Goal: Information Seeking & Learning: Learn about a topic

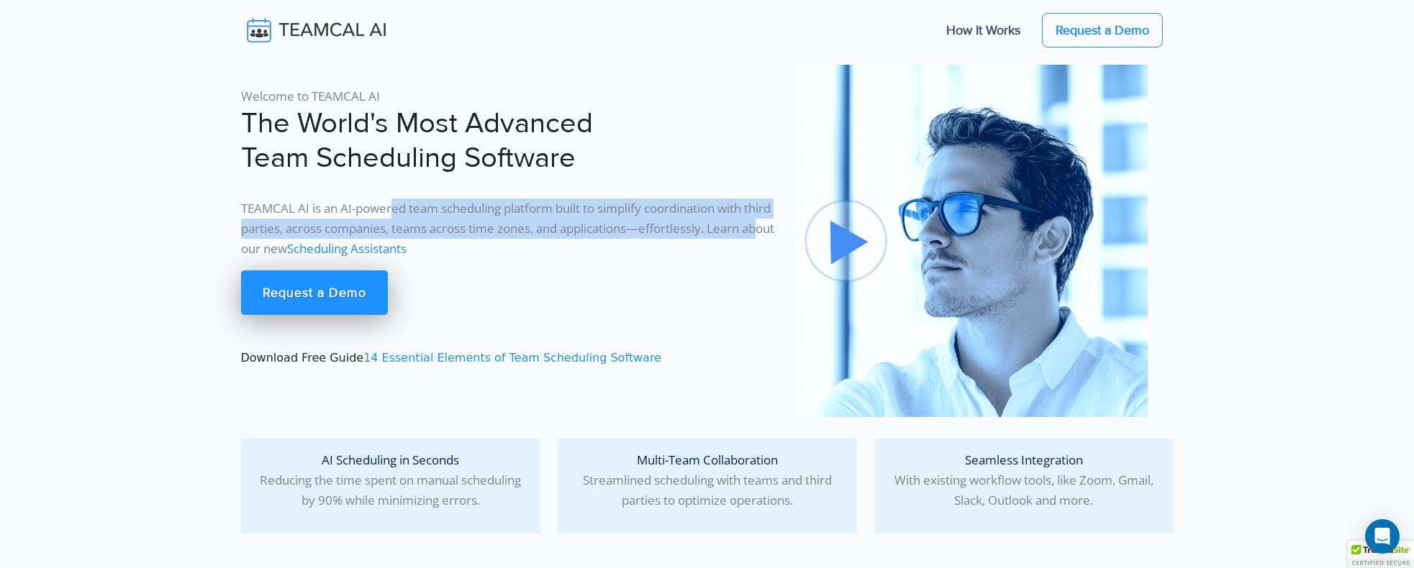
drag, startPoint x: 496, startPoint y: 209, endPoint x: 291, endPoint y: 244, distance: 208.1
click at [291, 244] on p "TEAMCAL AI is an AI-powered team scheduling platform built to simplify coordina…" at bounding box center [509, 229] width 537 height 60
drag, startPoint x: 291, startPoint y: 244, endPoint x: 275, endPoint y: 248, distance: 16.9
click at [275, 248] on p "TEAMCAL AI is an AI-powered team scheduling platform built to simplify coordina…" at bounding box center [509, 229] width 537 height 60
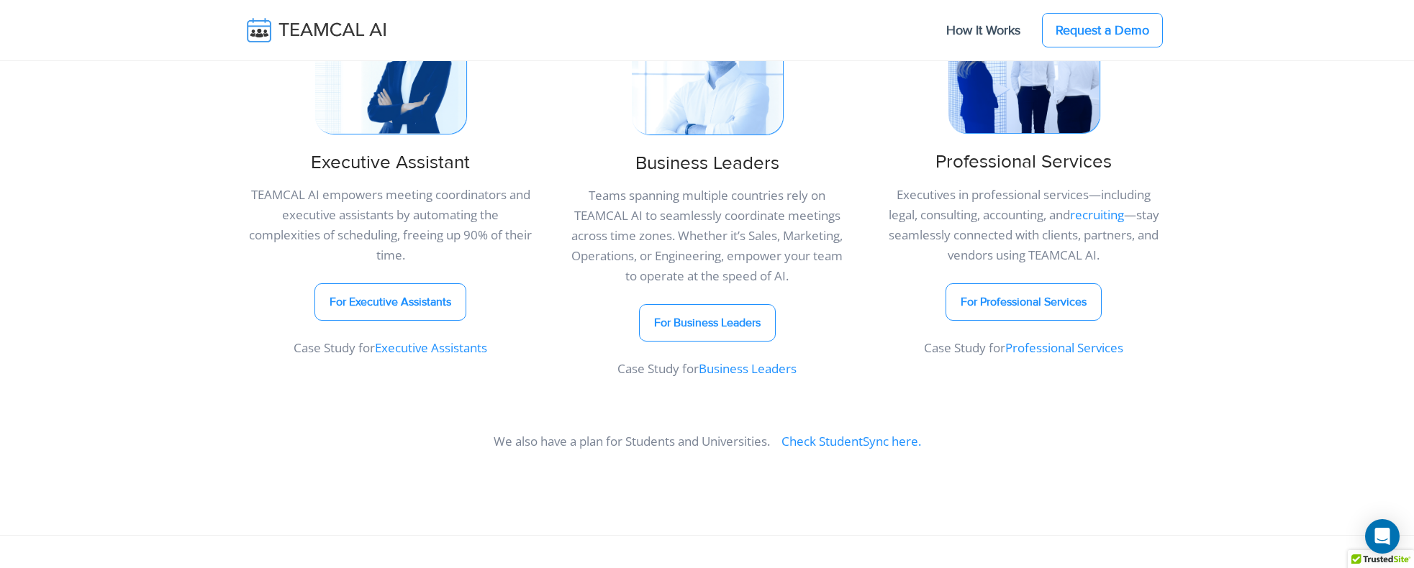
scroll to position [720, 0]
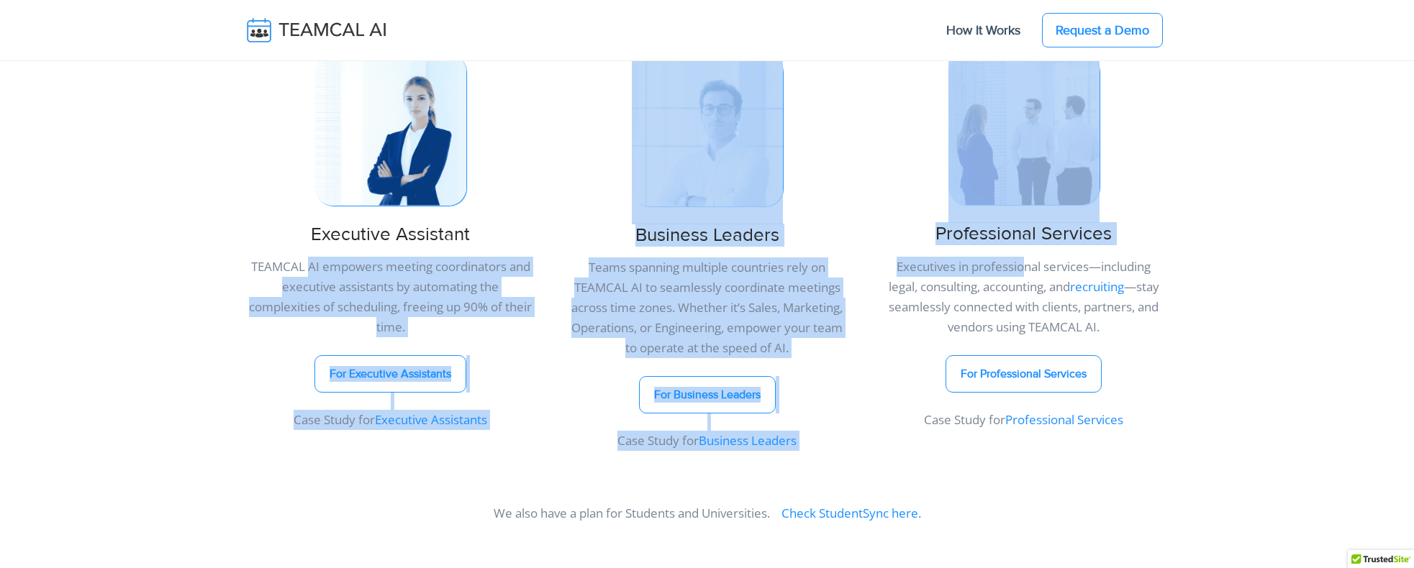
drag, startPoint x: 329, startPoint y: 269, endPoint x: 1012, endPoint y: 269, distance: 683.6
click at [1012, 269] on div "Integrated solutions designed for your business Discover how TEAMCAL AI can sup…" at bounding box center [707, 210] width 950 height 517
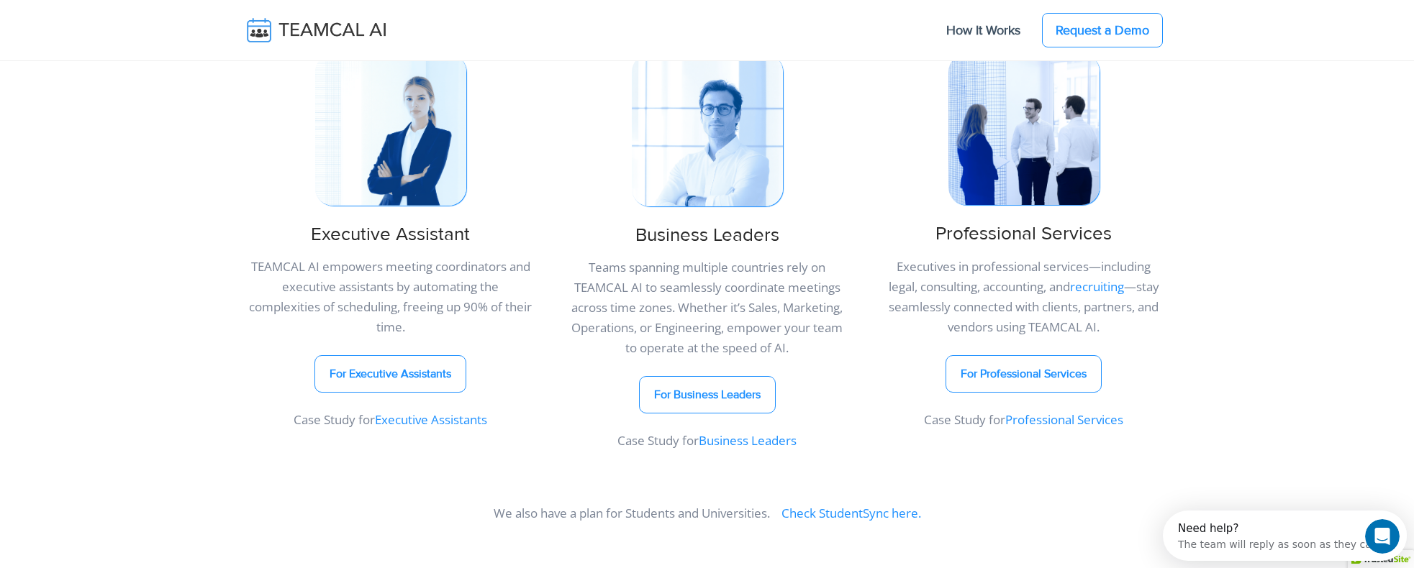
drag, startPoint x: 1012, startPoint y: 269, endPoint x: 945, endPoint y: 290, distance: 70.8
click at [945, 290] on p "Executives in professional services—including legal, consulting, accounting, an…" at bounding box center [1023, 297] width 299 height 81
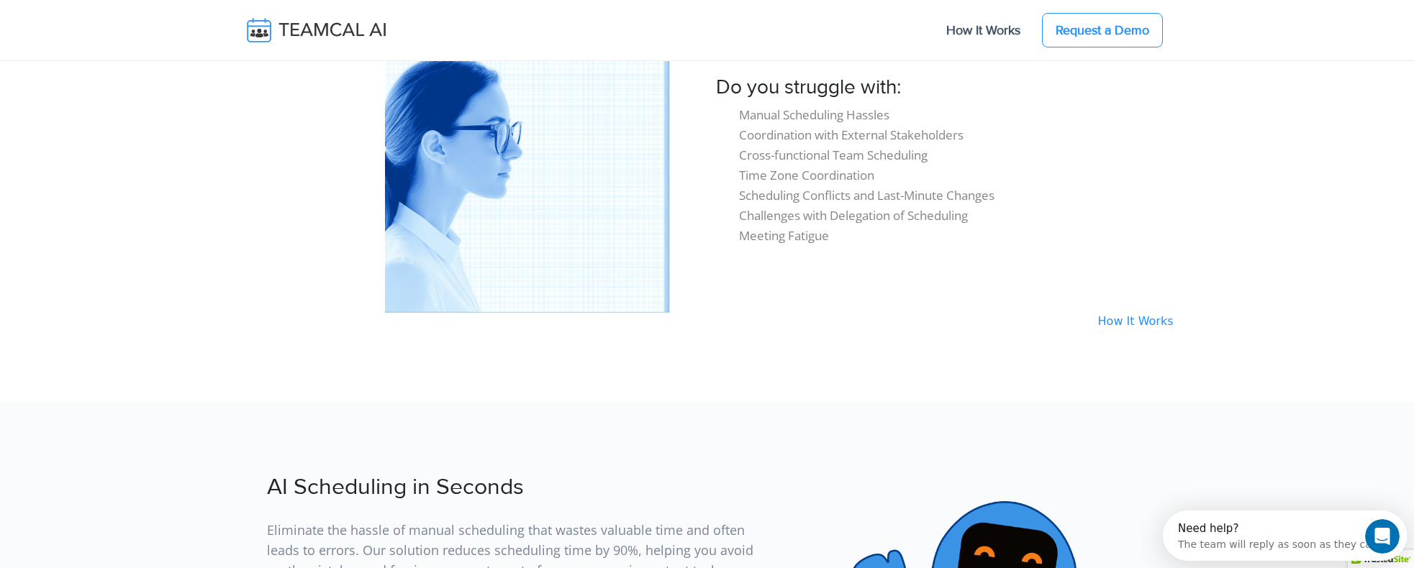
scroll to position [1295, 0]
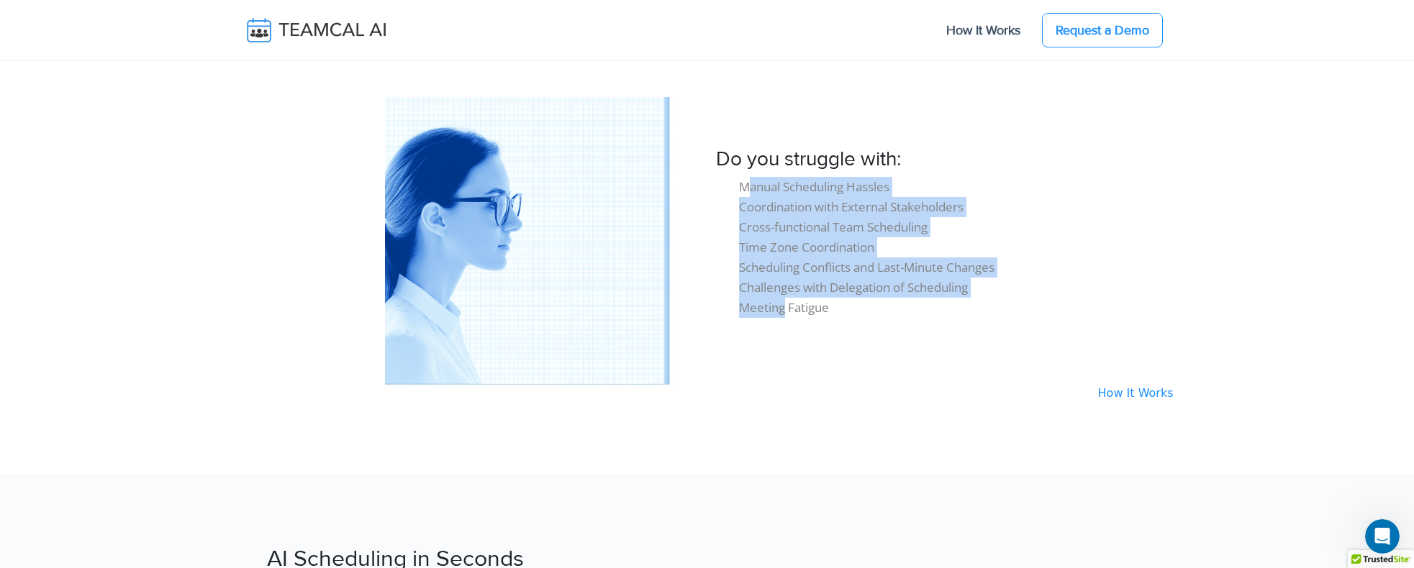
drag, startPoint x: 750, startPoint y: 188, endPoint x: 786, endPoint y: 313, distance: 130.3
click at [786, 313] on ul "Manual Scheduling Hassles Coordination with External Stakeholders Cross-functio…" at bounding box center [945, 247] width 458 height 141
drag, startPoint x: 786, startPoint y: 313, endPoint x: 762, endPoint y: 312, distance: 23.8
click at [762, 312] on li "Meeting Fatigue" at bounding box center [956, 308] width 435 height 20
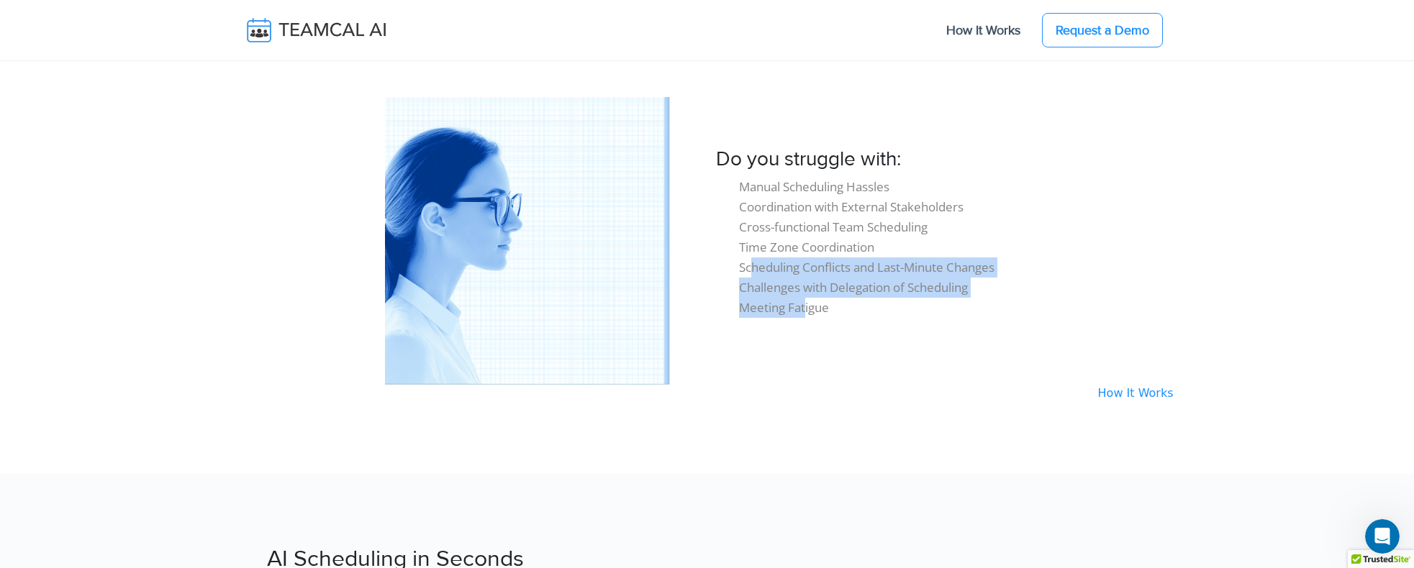
drag, startPoint x: 752, startPoint y: 268, endPoint x: 806, endPoint y: 312, distance: 69.6
click at [806, 312] on ul "Manual Scheduling Hassles Coordination with External Stakeholders Cross-functio…" at bounding box center [945, 247] width 458 height 141
drag, startPoint x: 806, startPoint y: 312, endPoint x: 744, endPoint y: 313, distance: 61.9
click at [744, 313] on li "Meeting Fatigue" at bounding box center [956, 308] width 435 height 20
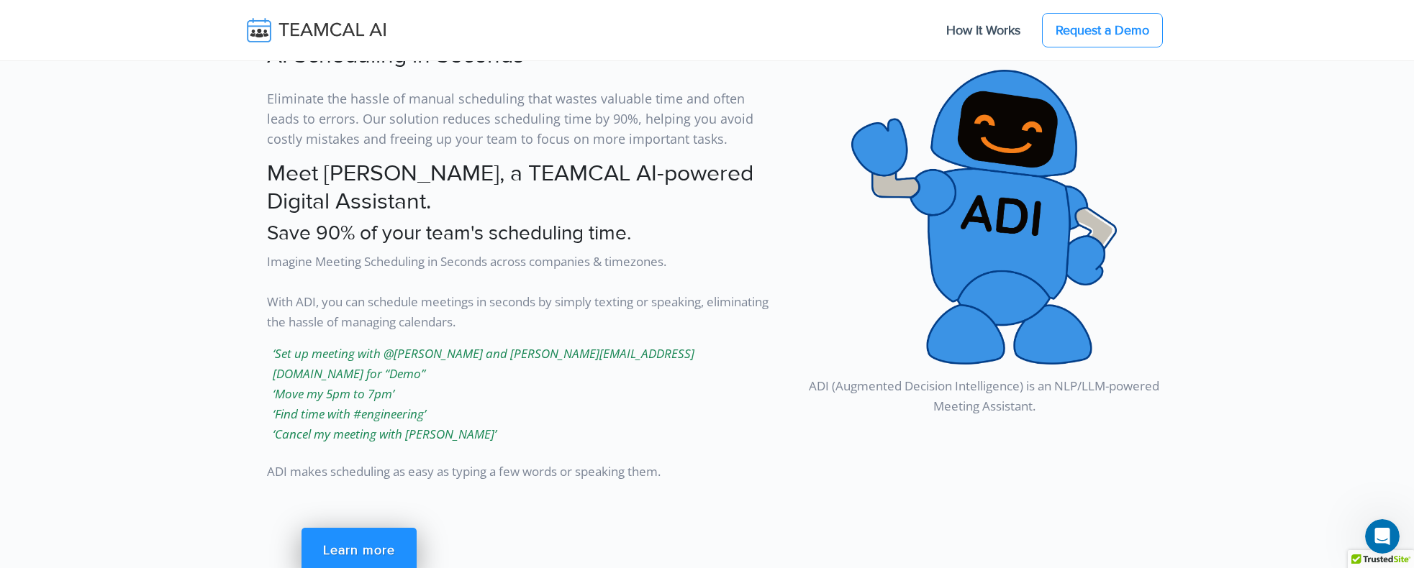
scroll to position [1871, 0]
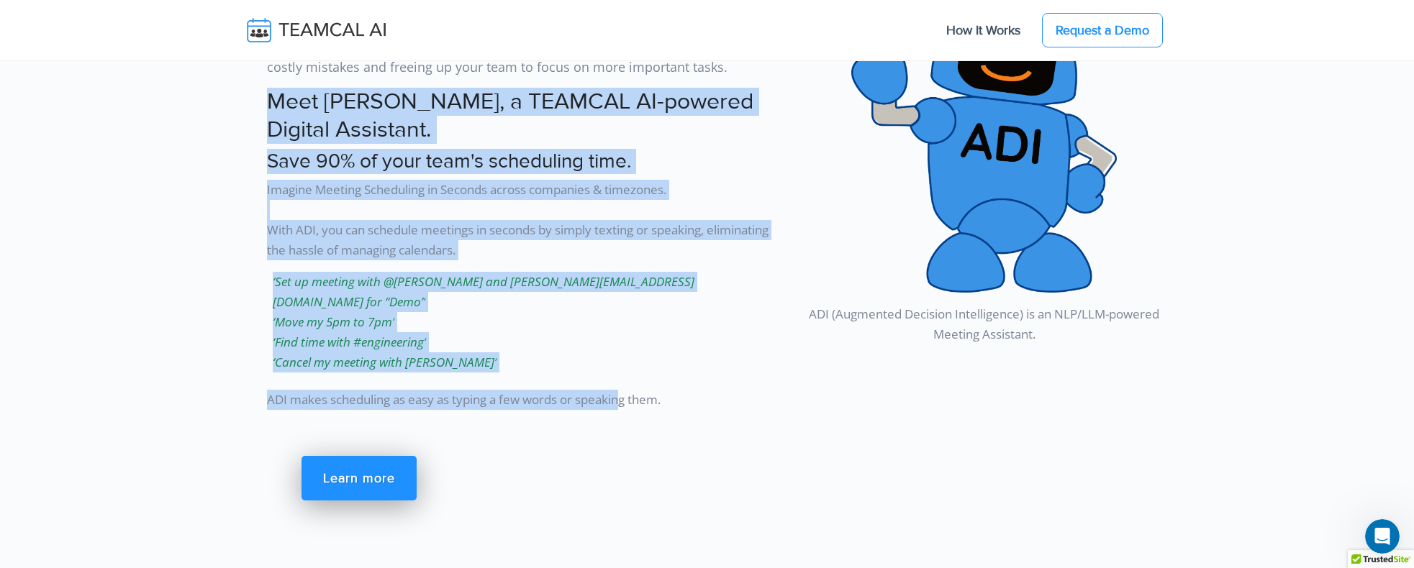
drag, startPoint x: 273, startPoint y: 103, endPoint x: 640, endPoint y: 380, distance: 460.4
click at [640, 380] on div "AI Scheduling in Seconds Eliminate the hassle of manual scheduling that wastes …" at bounding box center [509, 249] width 554 height 572
drag, startPoint x: 640, startPoint y: 380, endPoint x: 513, endPoint y: 367, distance: 128.0
click at [513, 384] on p "ADI makes scheduling as easy as typing a few words or speaking them." at bounding box center [522, 397] width 511 height 26
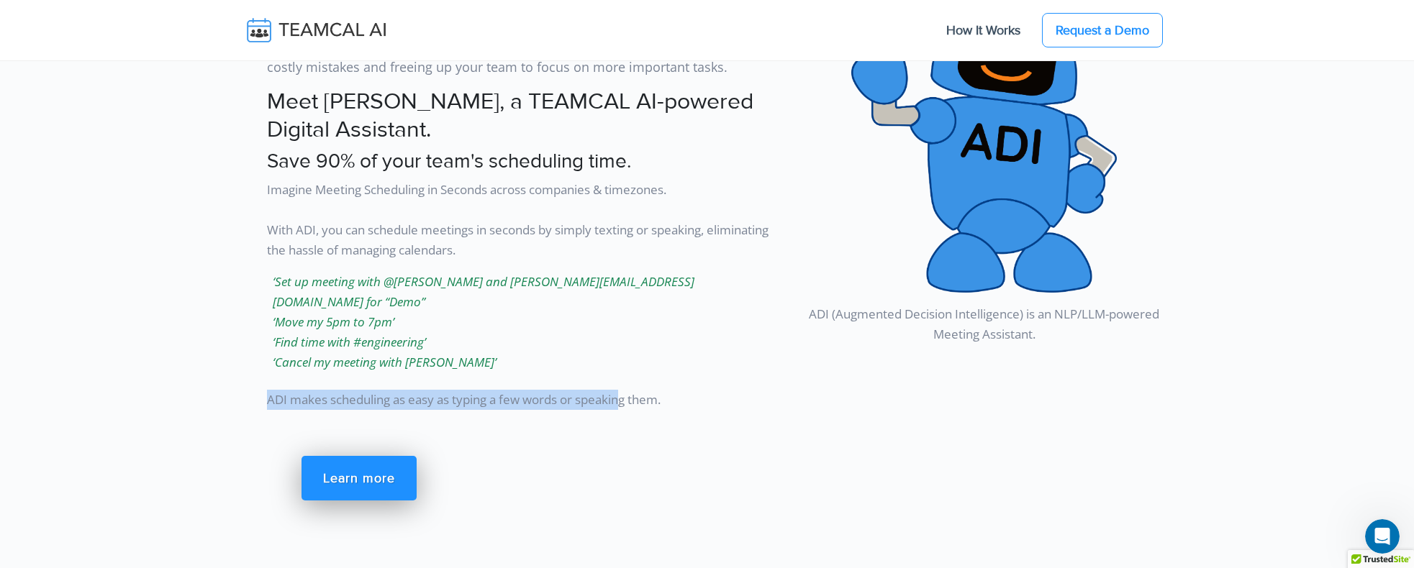
drag, startPoint x: 301, startPoint y: 382, endPoint x: 622, endPoint y: 376, distance: 321.0
click at [622, 384] on p "ADI makes scheduling as easy as typing a few words or speaking them." at bounding box center [522, 397] width 511 height 26
drag, startPoint x: 622, startPoint y: 376, endPoint x: 437, endPoint y: 378, distance: 184.9
click at [437, 384] on p "ADI makes scheduling as easy as typing a few words or speaking them." at bounding box center [522, 397] width 511 height 26
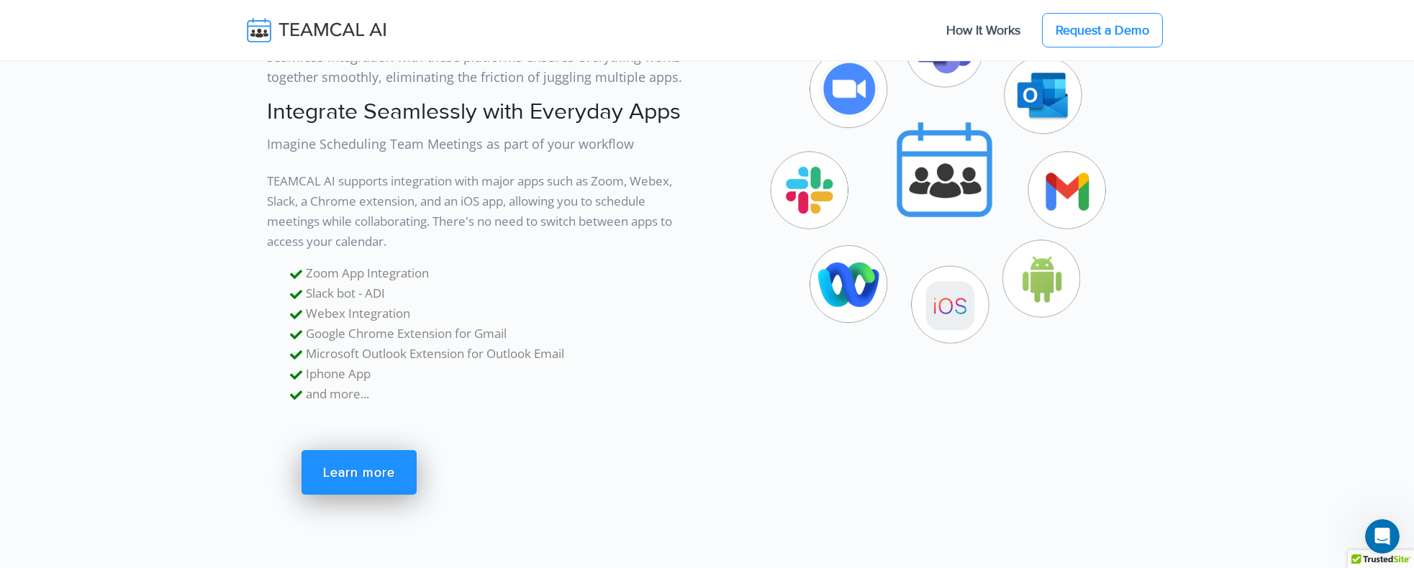
scroll to position [3957, 0]
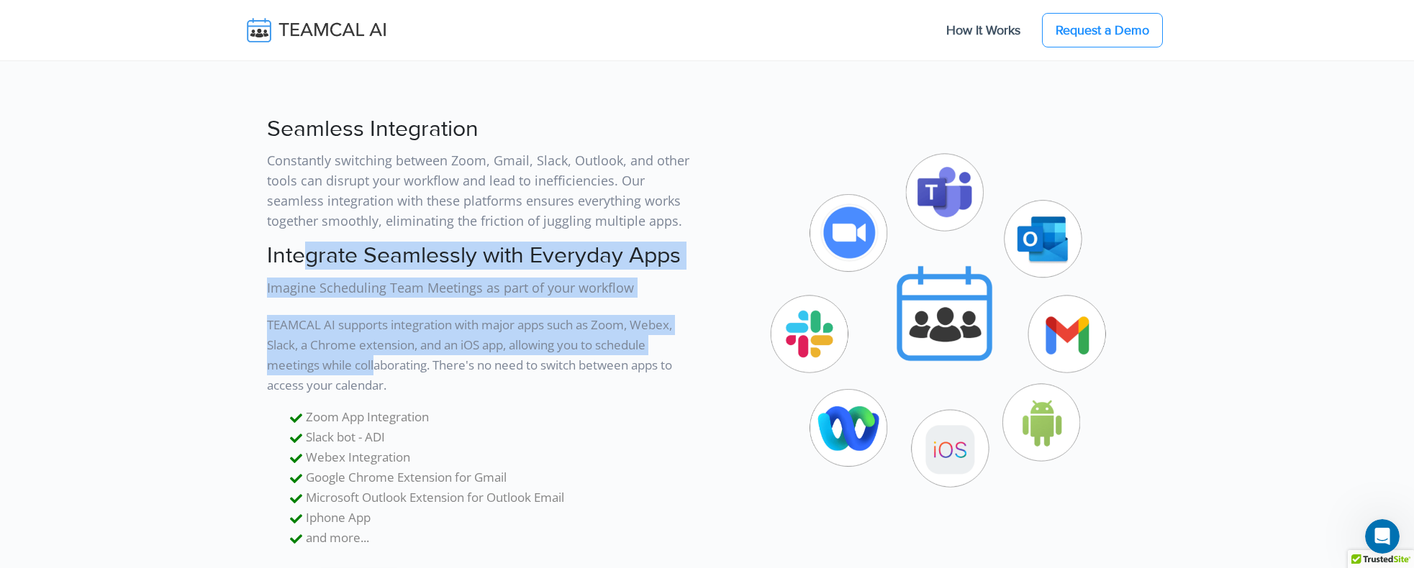
drag, startPoint x: 300, startPoint y: 232, endPoint x: 374, endPoint y: 352, distance: 140.6
click at [374, 352] on div "Seamless Integration Constantly switching between Zoom, Gmail, Slack, Outlook, …" at bounding box center [469, 391] width 475 height 565
drag, startPoint x: 374, startPoint y: 352, endPoint x: 304, endPoint y: 320, distance: 77.3
click at [304, 321] on p "TEAMCAL AI supports integration with major apps such as Zoom, Webex, Slack, a C…" at bounding box center [483, 352] width 432 height 86
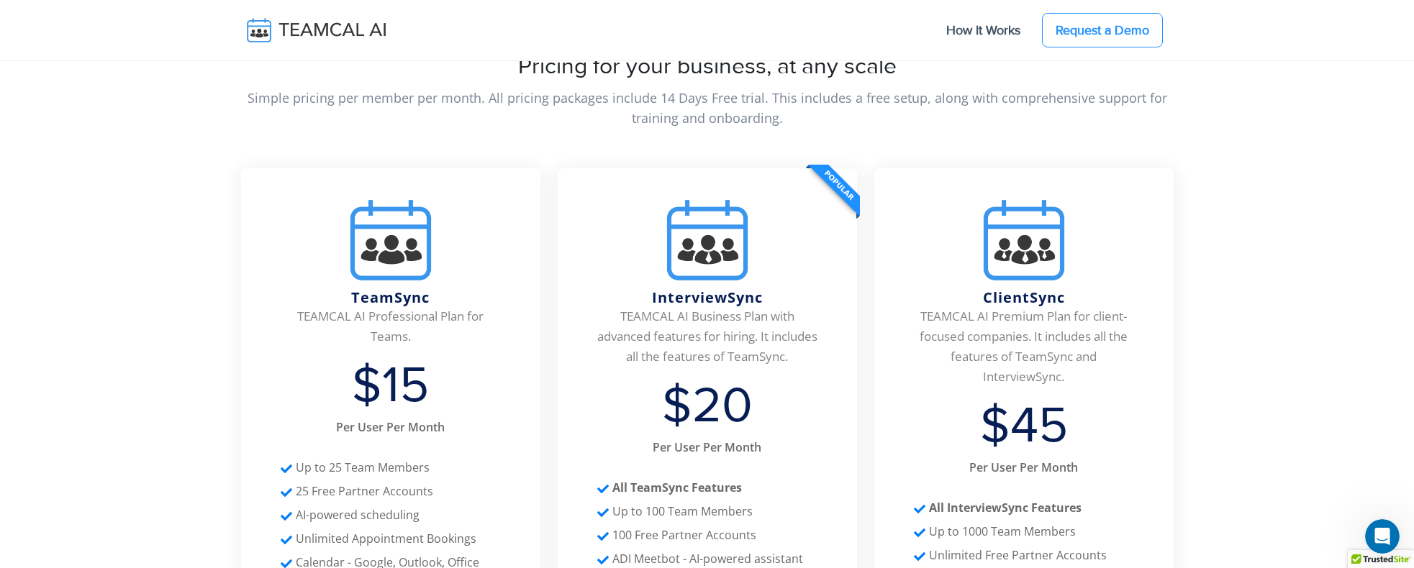
scroll to position [5756, 0]
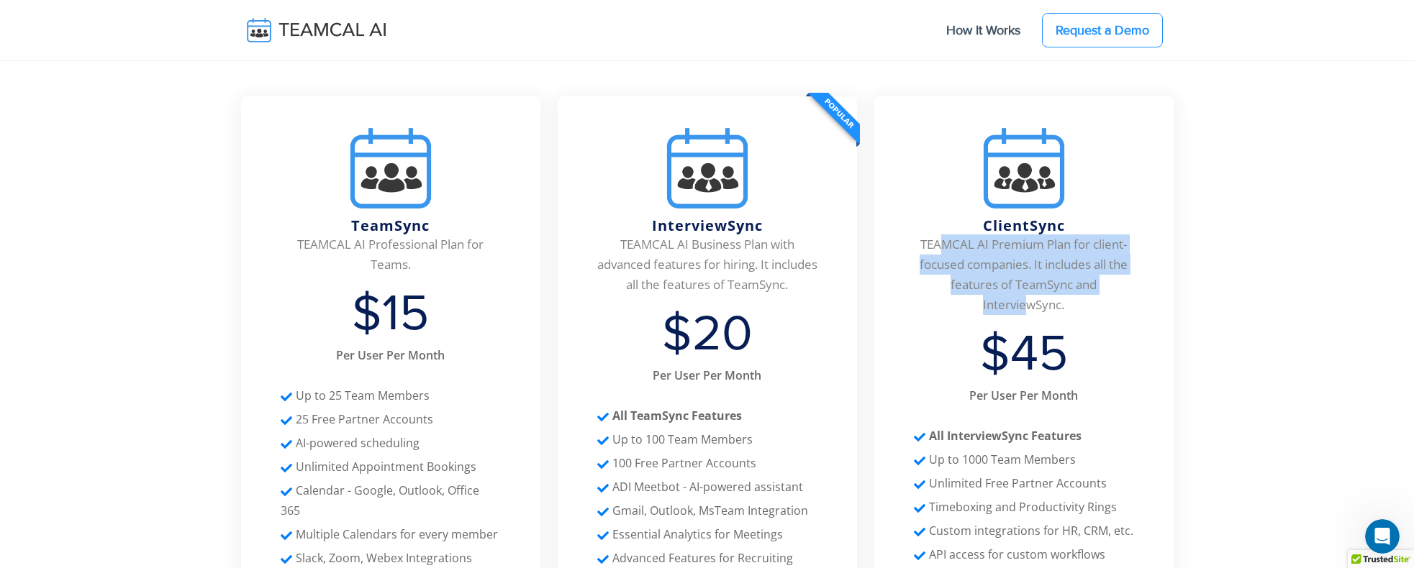
drag, startPoint x: 940, startPoint y: 225, endPoint x: 1030, endPoint y: 291, distance: 111.3
click at [1030, 291] on li "TEAMCAL AI Premium Plan for client-focused companies. It includes all the featu…" at bounding box center [1024, 275] width 220 height 81
drag, startPoint x: 1030, startPoint y: 291, endPoint x: 997, endPoint y: 288, distance: 32.5
click at [997, 288] on li "TEAMCAL AI Premium Plan for client-focused companies. It includes all the featu…" at bounding box center [1024, 275] width 220 height 81
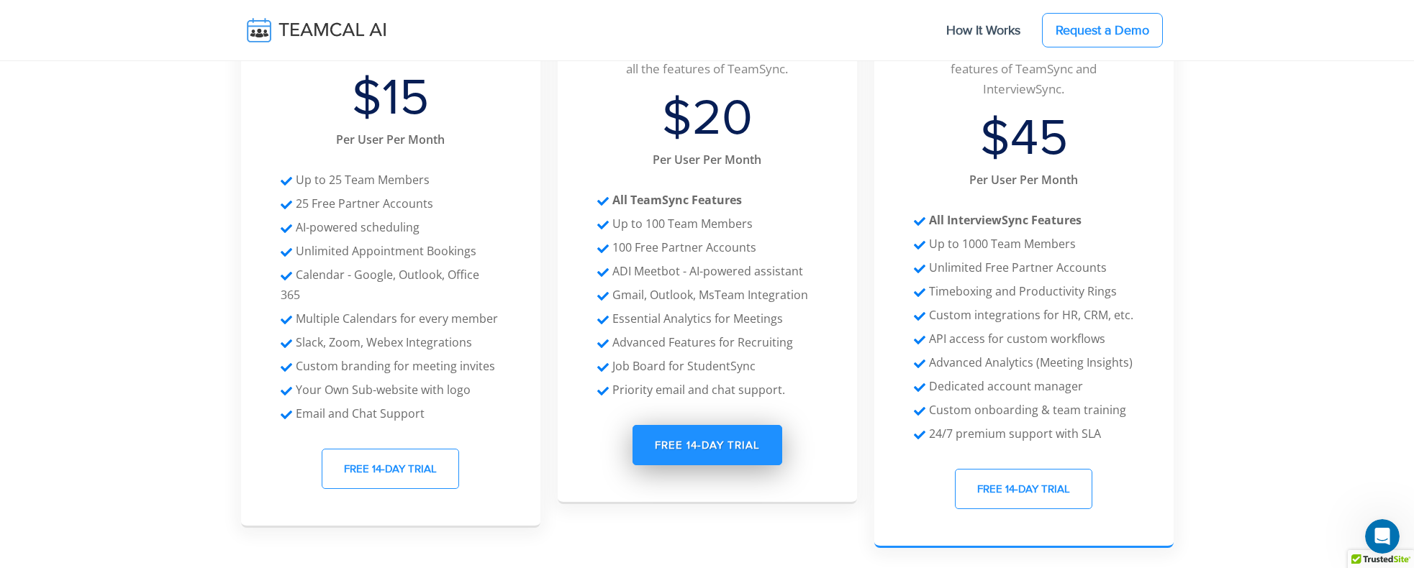
scroll to position [5900, 0]
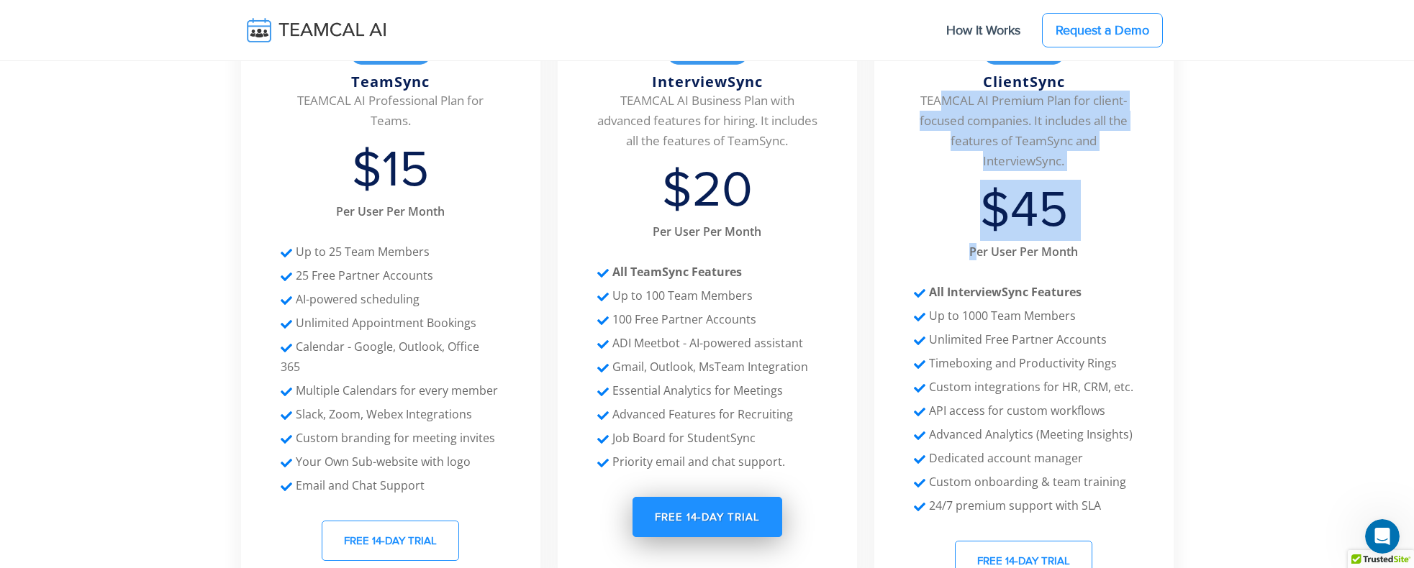
drag, startPoint x: 976, startPoint y: 232, endPoint x: 941, endPoint y: 87, distance: 149.6
click at [941, 87] on ul "ClientSync TEAMCAL AI Premium Plan for client-focused companies. It includes al…" at bounding box center [1023, 283] width 299 height 604
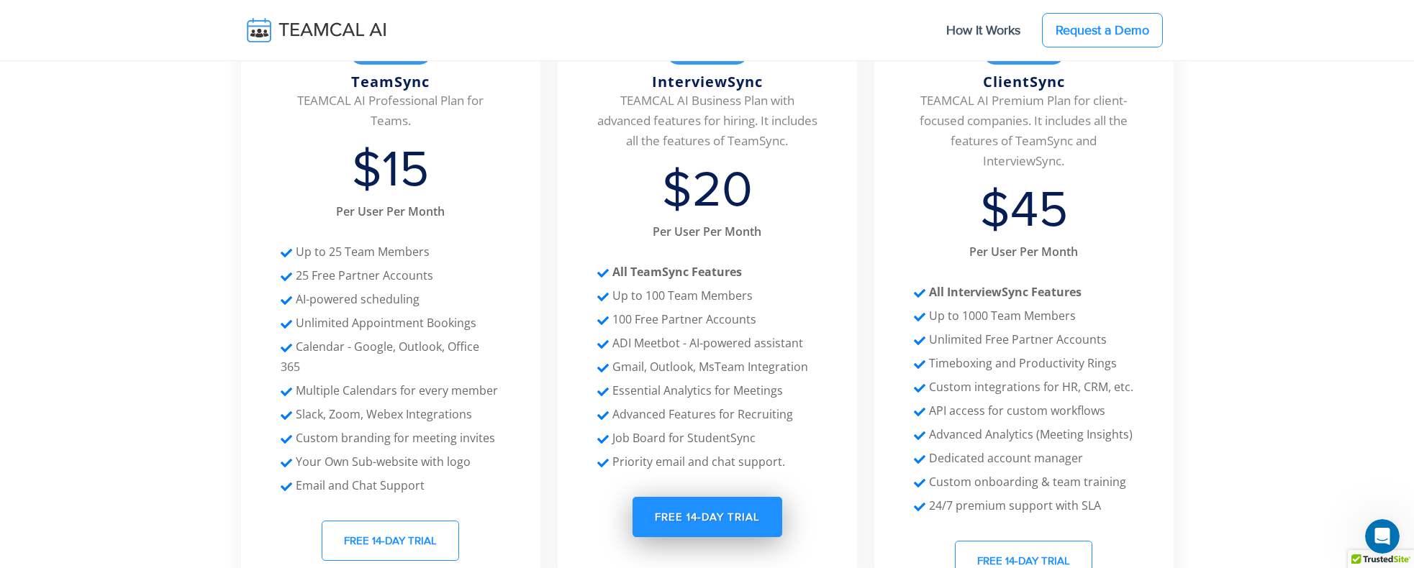
click at [961, 330] on li "Unlimited Free Partner Accounts" at bounding box center [1024, 340] width 220 height 20
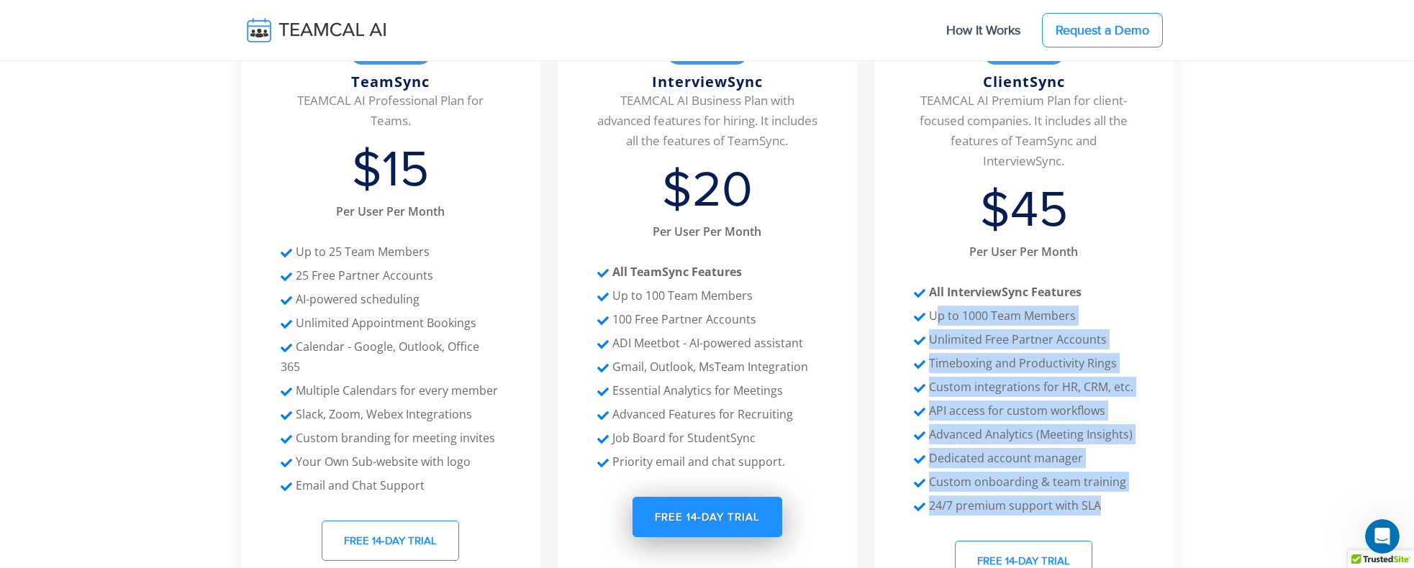
drag, startPoint x: 937, startPoint y: 294, endPoint x: 1112, endPoint y: 481, distance: 255.5
click at [1112, 481] on ul "ClientSync TEAMCAL AI Premium Plan for client-focused companies. It includes al…" at bounding box center [1023, 283] width 299 height 604
drag, startPoint x: 1112, startPoint y: 481, endPoint x: 994, endPoint y: 458, distance: 119.5
click at [994, 472] on li "Custom onboarding & team training" at bounding box center [1024, 482] width 220 height 20
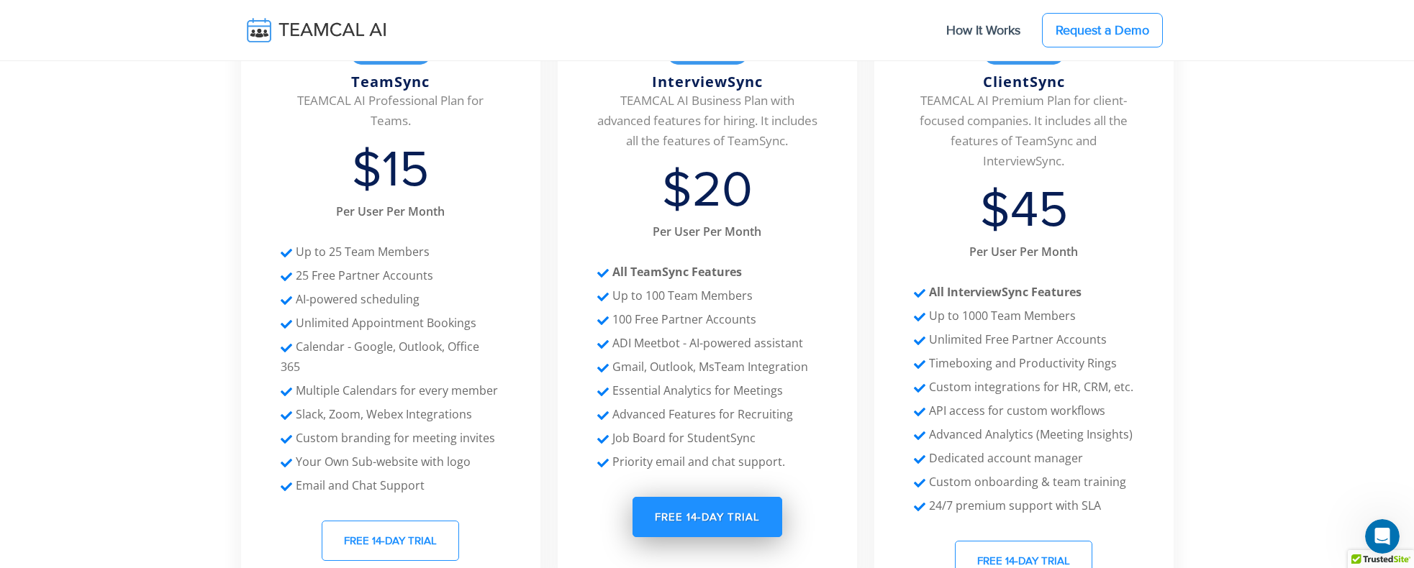
scroll to position [5828, 0]
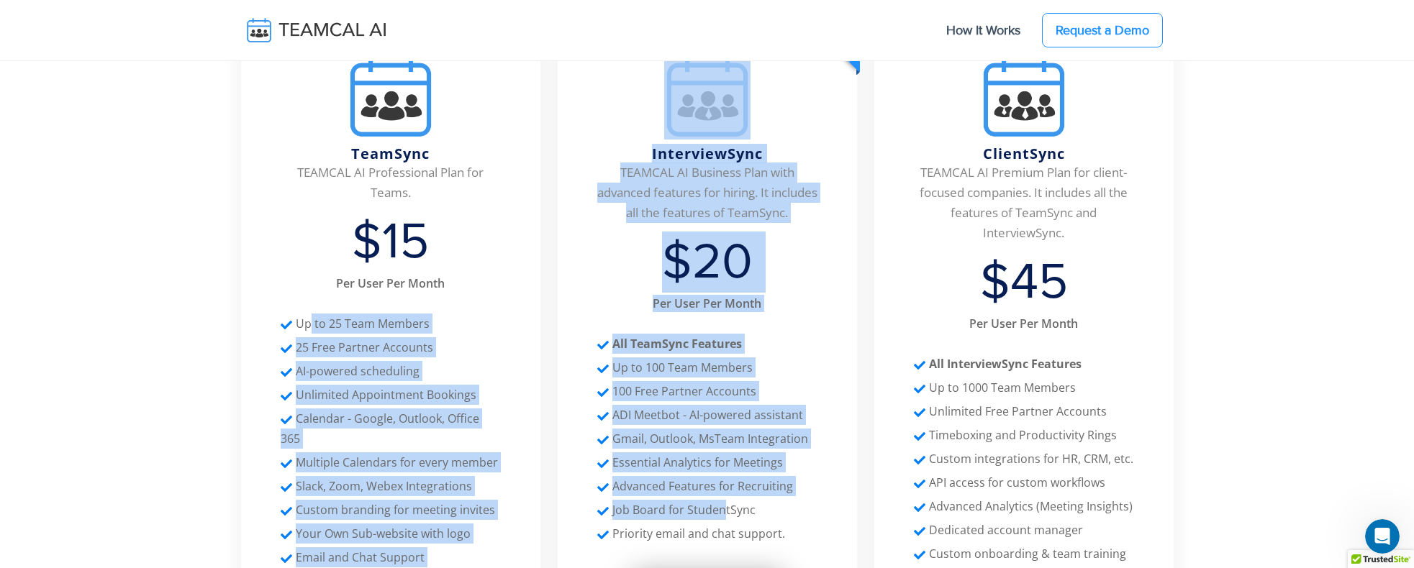
drag, startPoint x: 312, startPoint y: 301, endPoint x: 724, endPoint y: 496, distance: 455.1
click at [724, 496] on div "Pricing for your business, at any scale Simple pricing per member per month. Al…" at bounding box center [707, 307] width 950 height 797
drag, startPoint x: 724, startPoint y: 496, endPoint x: 638, endPoint y: 401, distance: 127.9
click at [638, 405] on li "ADI Meetbot - AI-powered assistant" at bounding box center [707, 415] width 220 height 20
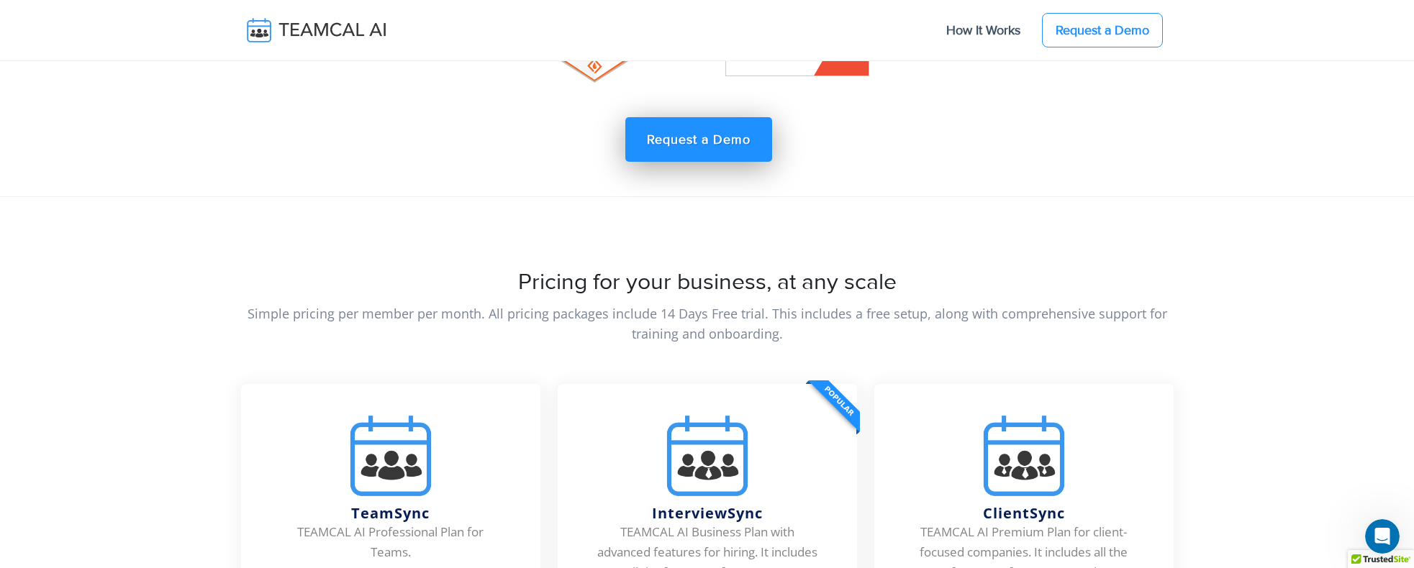
scroll to position [5397, 0]
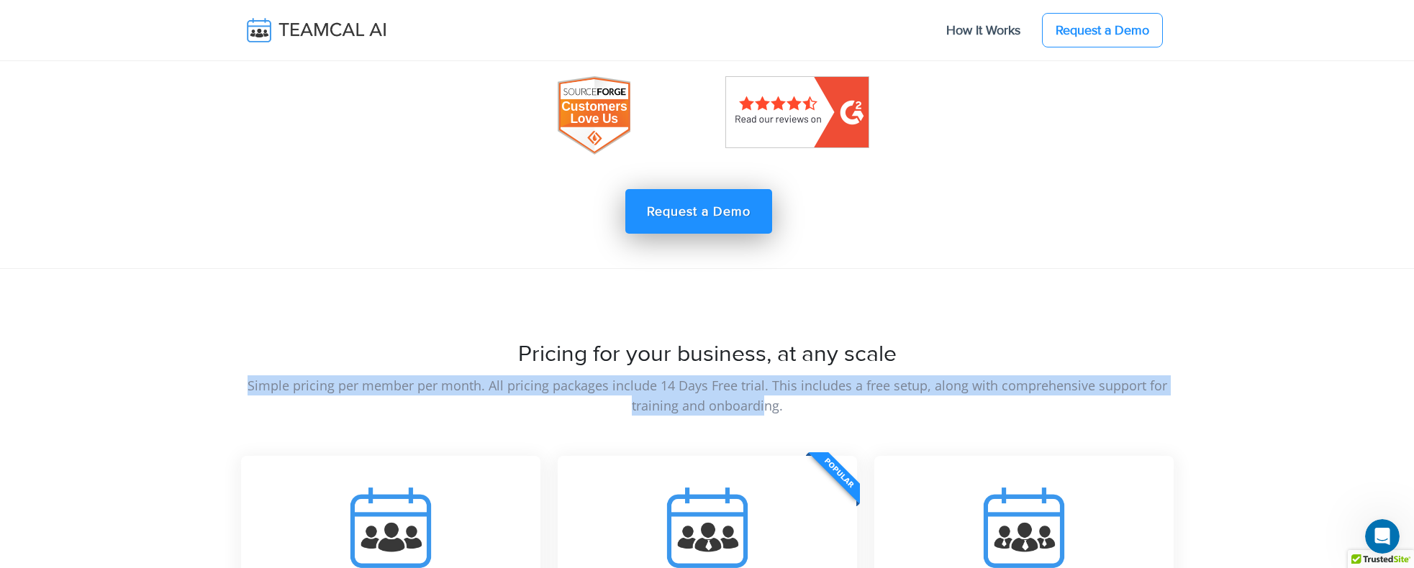
drag, startPoint x: 255, startPoint y: 368, endPoint x: 707, endPoint y: 387, distance: 453.0
click at [707, 387] on p "Simple pricing per member per month. All pricing packages include 14 Days Free …" at bounding box center [707, 396] width 933 height 40
drag, startPoint x: 707, startPoint y: 387, endPoint x: 659, endPoint y: 381, distance: 48.6
click at [659, 381] on p "Simple pricing per member per month. All pricing packages include 14 Days Free …" at bounding box center [707, 396] width 933 height 40
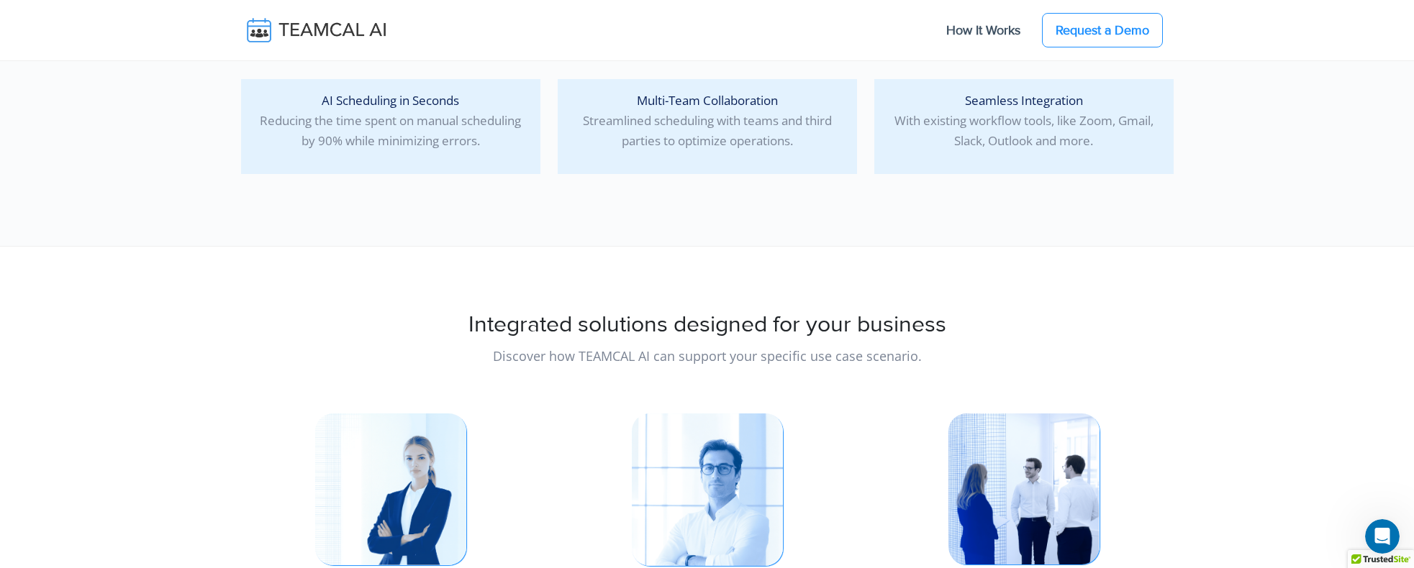
scroll to position [0, 0]
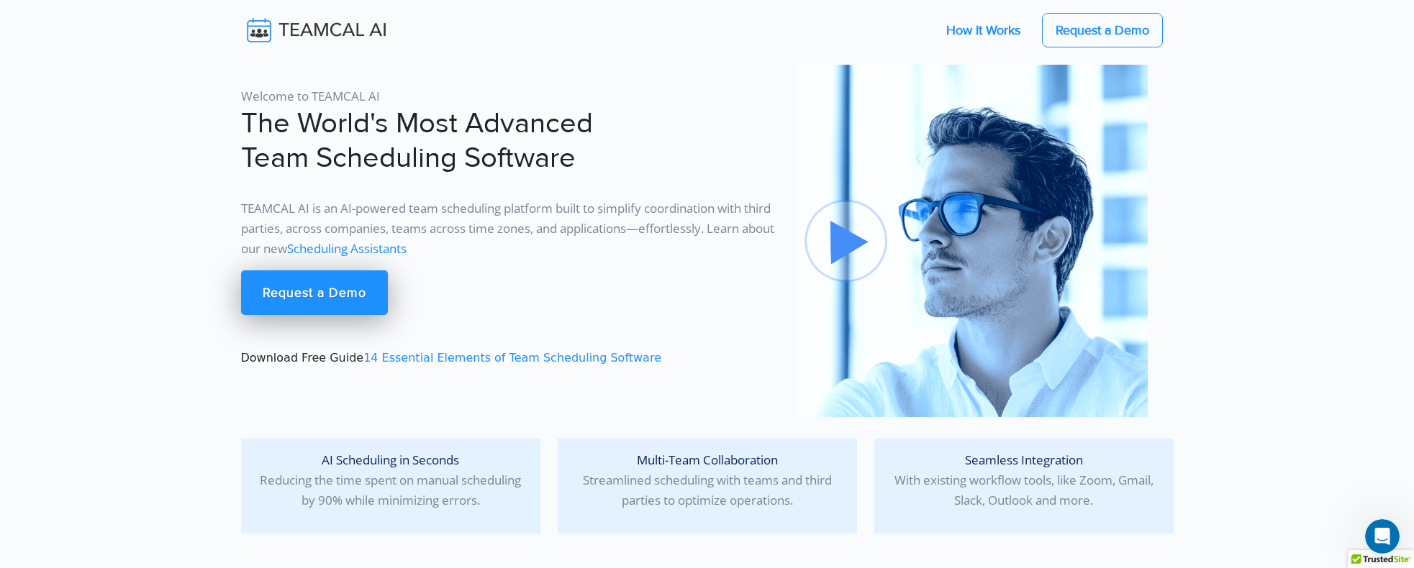
click at [966, 28] on link "How It Works" at bounding box center [983, 30] width 103 height 30
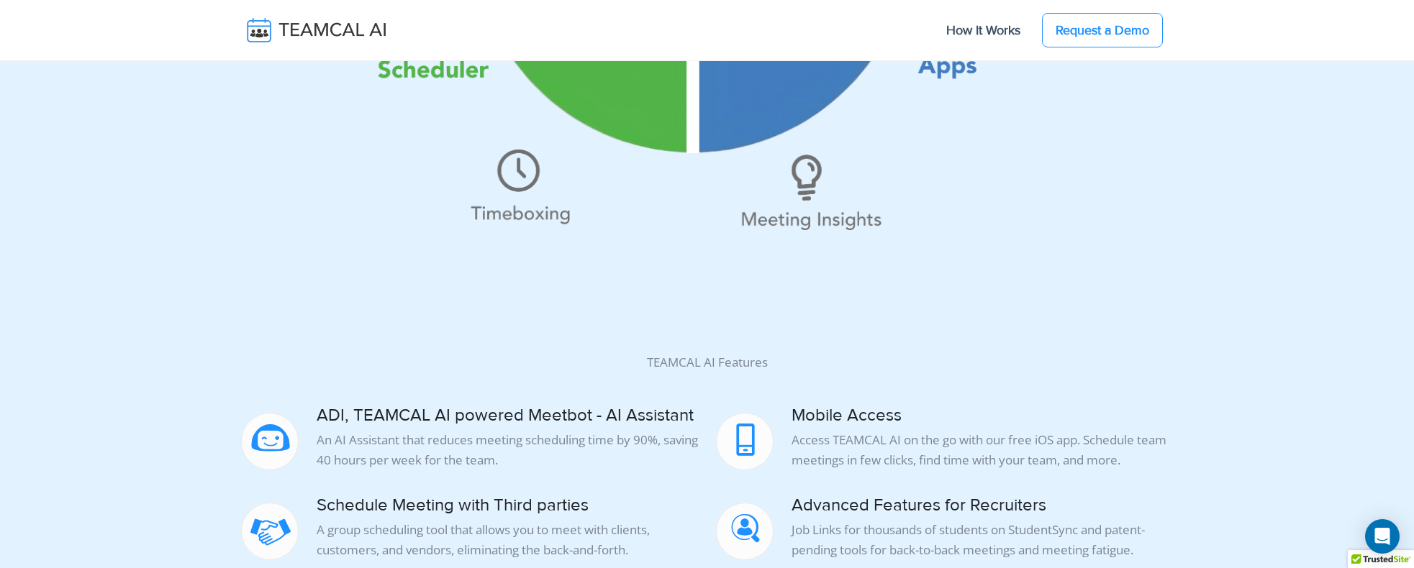
scroll to position [1367, 0]
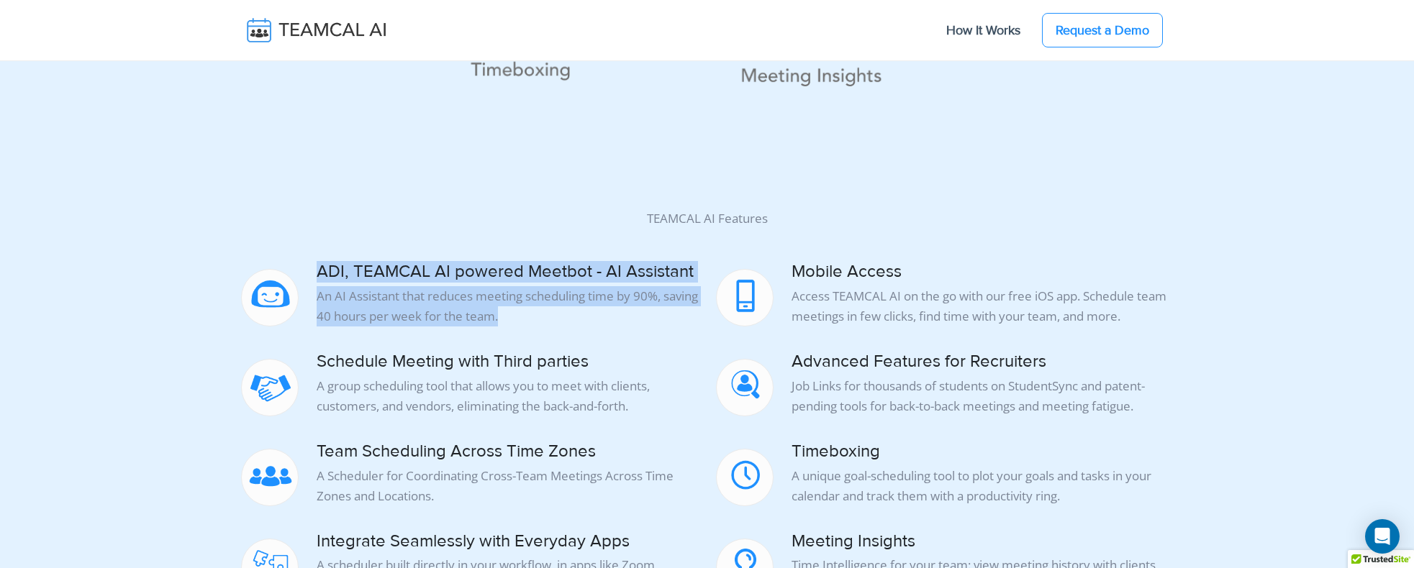
drag, startPoint x: 318, startPoint y: 271, endPoint x: 566, endPoint y: 307, distance: 250.2
click at [566, 307] on div "ADI, TEAMCAL AI powered Meetbot - AI Assistant An AI Assistant that reduces mee…" at bounding box center [470, 294] width 458 height 65
drag, startPoint x: 566, startPoint y: 307, endPoint x: 448, endPoint y: 312, distance: 117.4
click at [448, 312] on p "An AI Assistant that reduces meeting scheduling time by 90%, saving 40 hours pe…" at bounding box center [470, 306] width 458 height 40
